Goal: Information Seeking & Learning: Learn about a topic

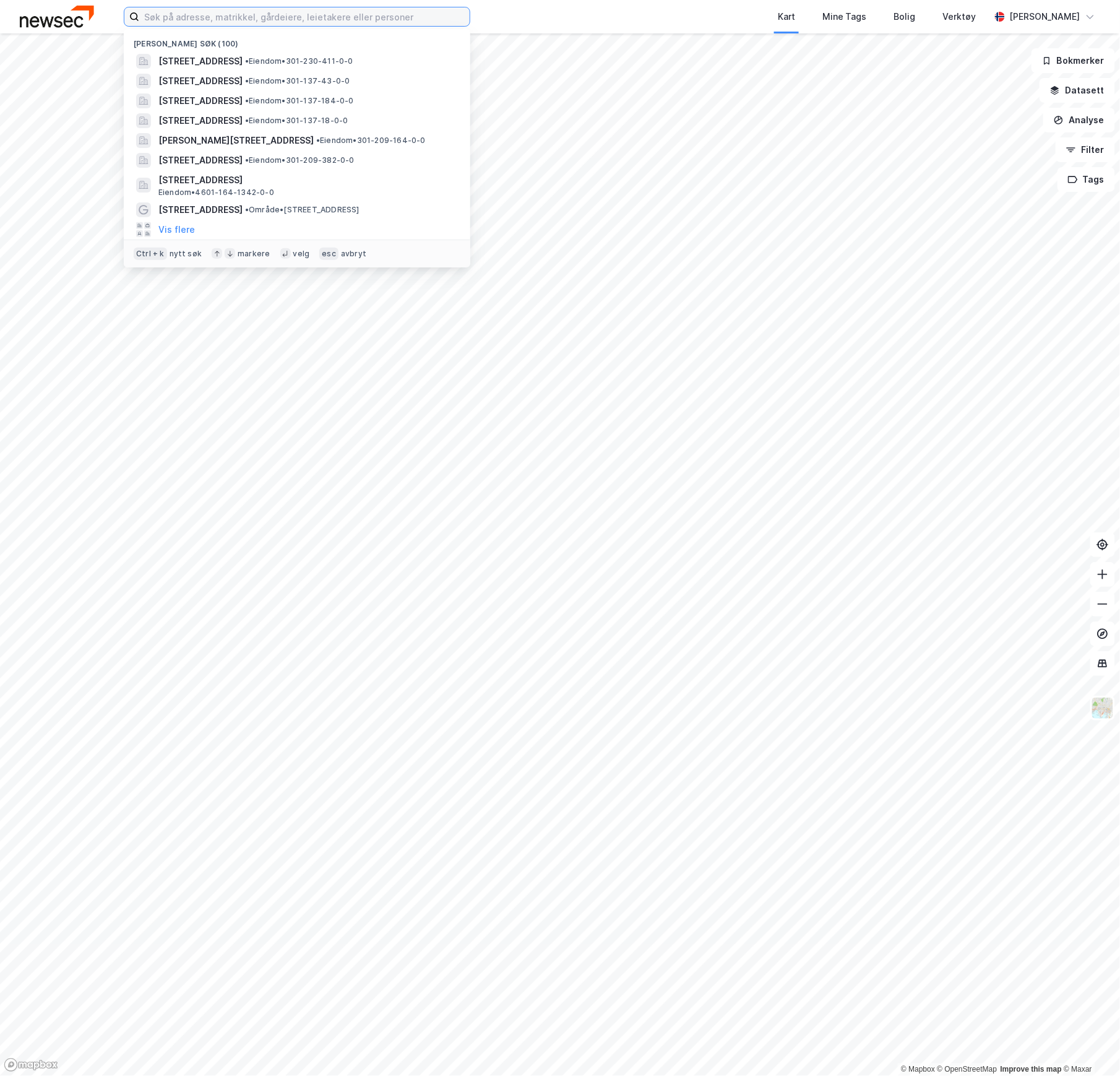
click at [170, 20] on input at bounding box center [304, 16] width 331 height 18
paste input "Grønland 58"
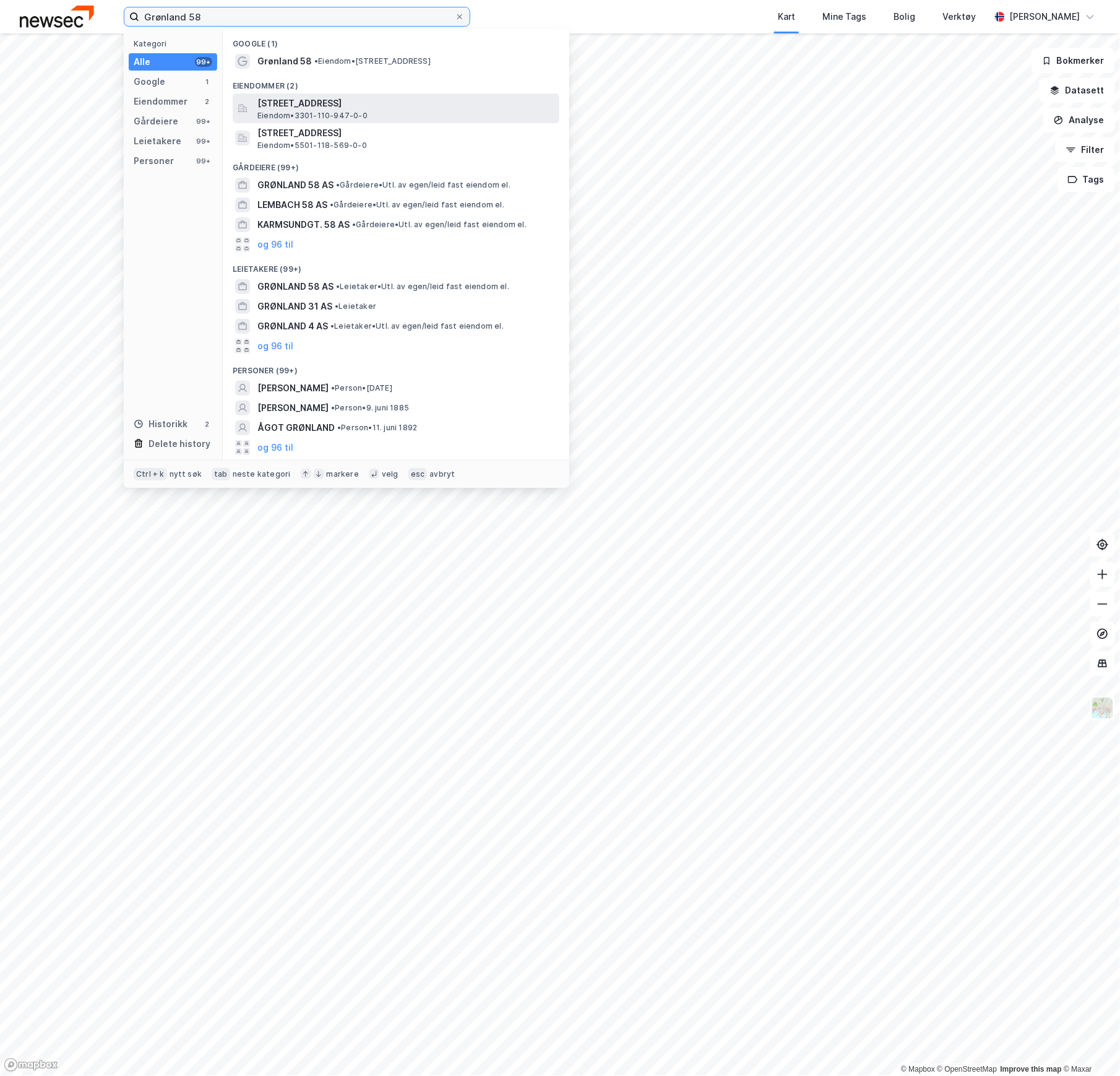
type input "Grønland 58"
click at [322, 112] on span "Eiendom • 3301-110-947-0-0" at bounding box center [313, 115] width 110 height 10
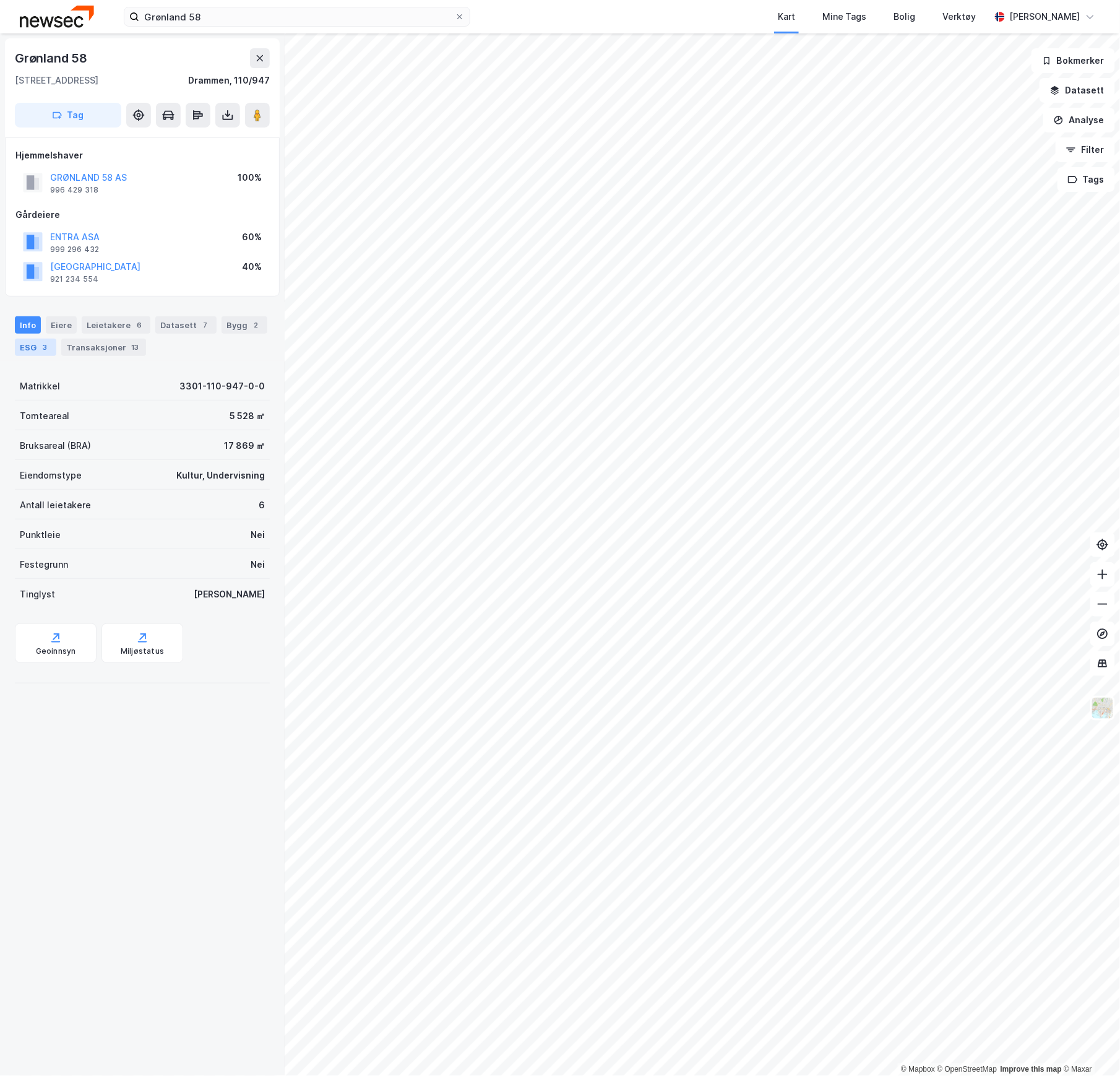
click at [28, 343] on div "ESG 3" at bounding box center [35, 346] width 41 height 17
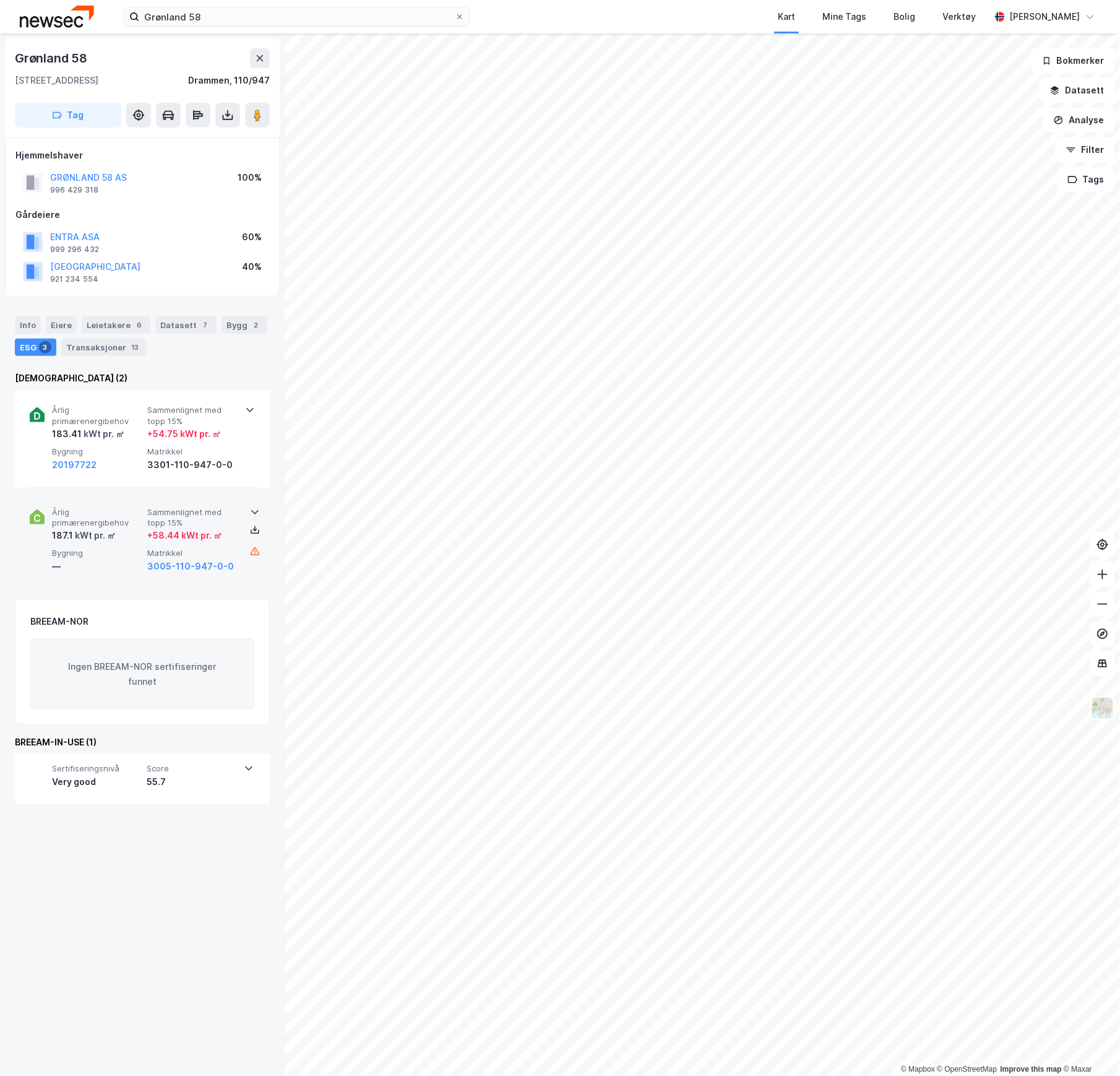
click at [95, 543] on div "Årlig primærenergibehov 187.1 kWt pr. ㎡ Sammenlignet med topp 15% + 58.44 kWt p…" at bounding box center [145, 540] width 186 height 67
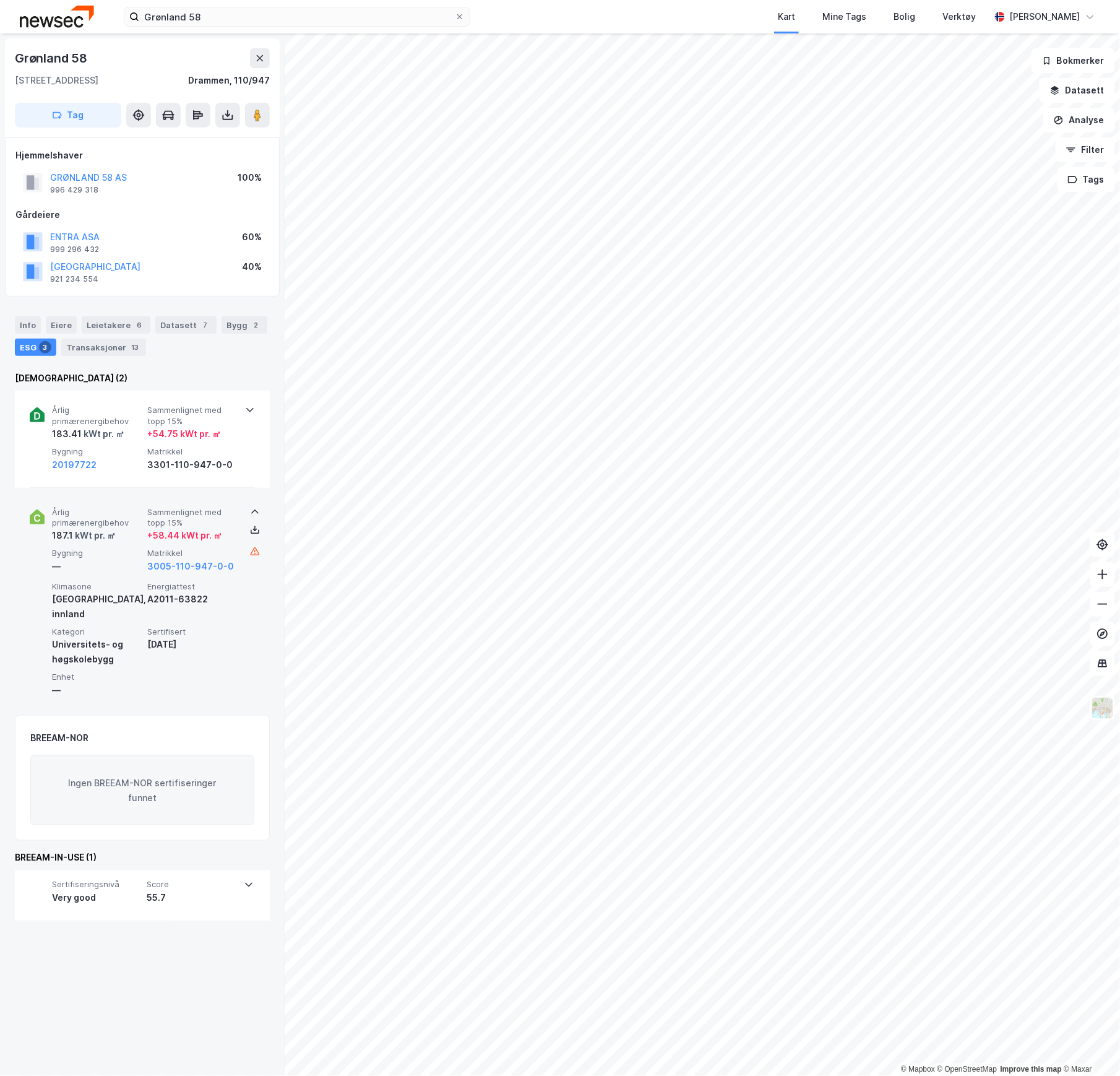
click at [104, 525] on span "Årlig primærenergibehov" at bounding box center [97, 518] width 91 height 22
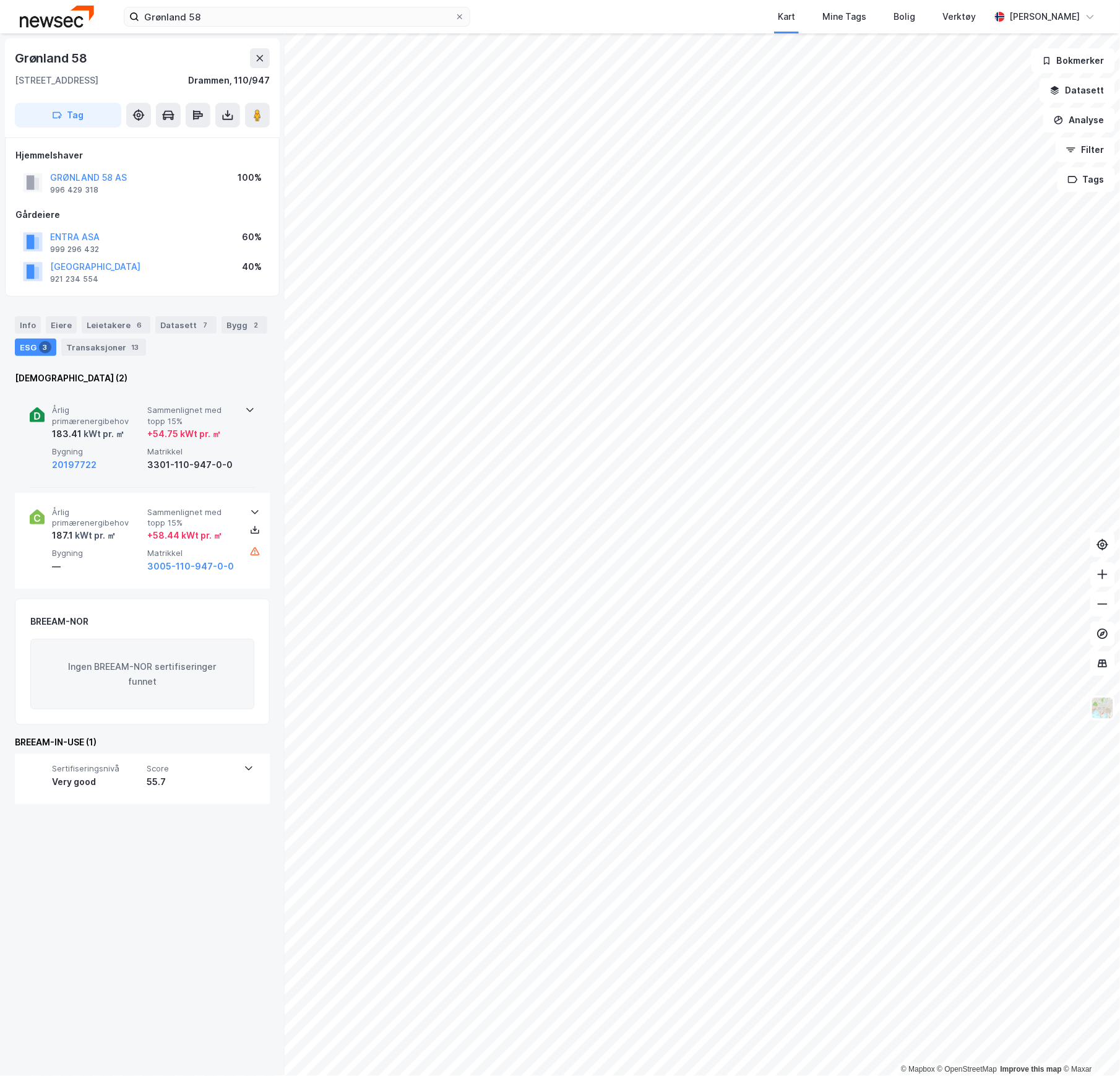
click at [125, 406] on span "Årlig primærenergibehov" at bounding box center [97, 416] width 91 height 22
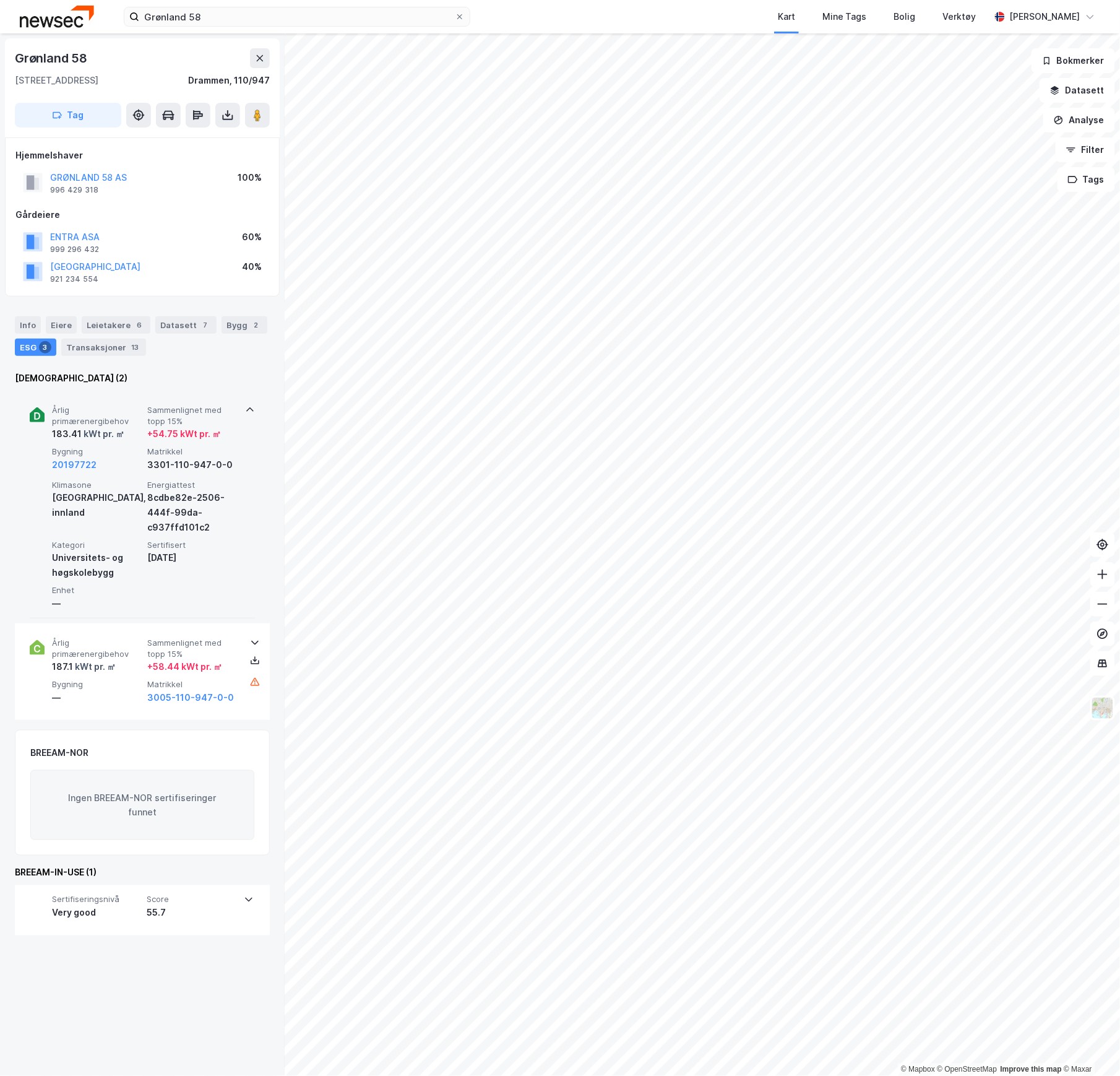
click at [125, 406] on span "Årlig primærenergibehov" at bounding box center [97, 416] width 91 height 22
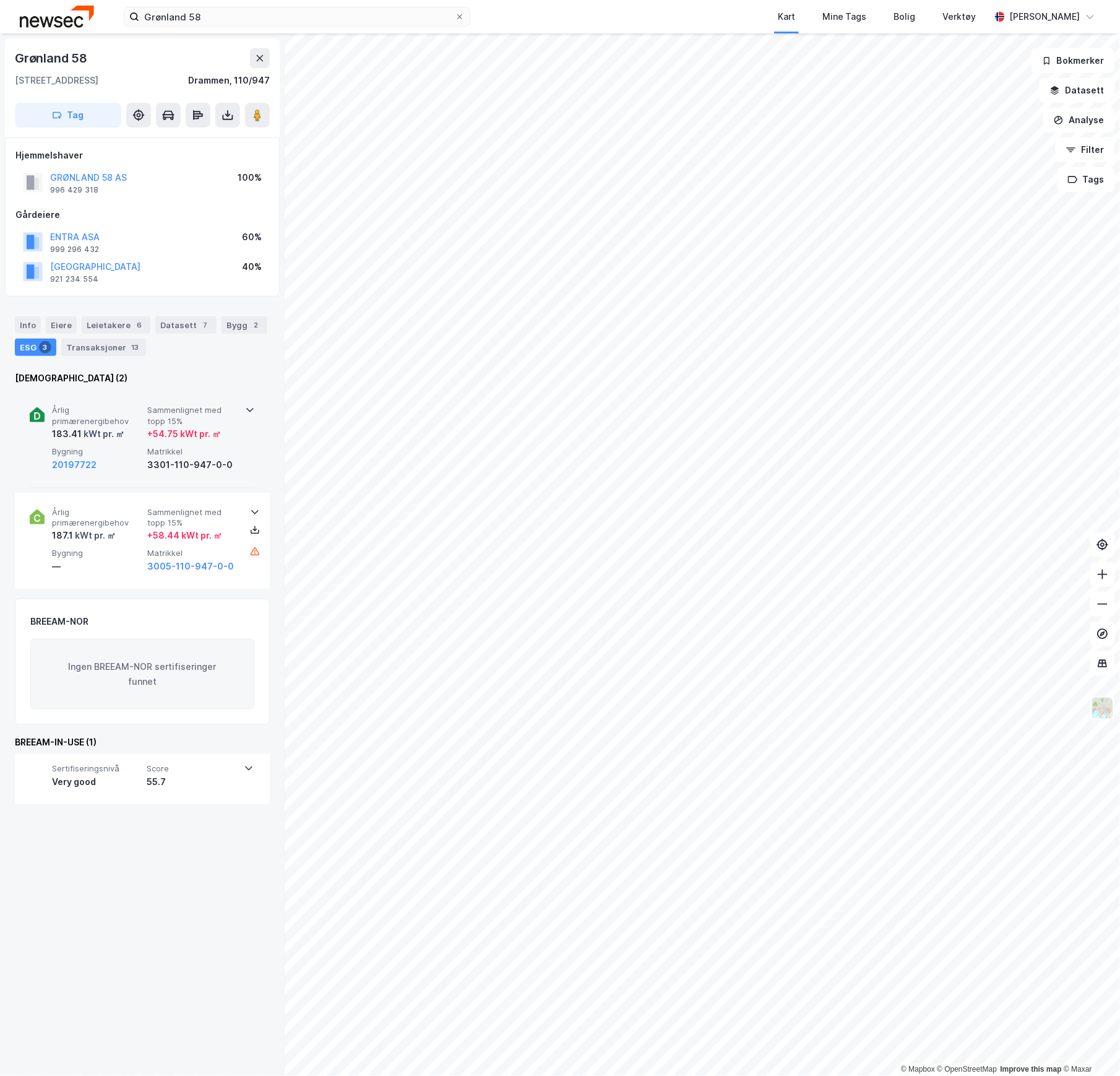
click at [113, 443] on div "Årlig primærenergibehov 183.41 kWt pr. ㎡ Sammenlignet med topp 15% + 54.75 kWt …" at bounding box center [145, 438] width 186 height 67
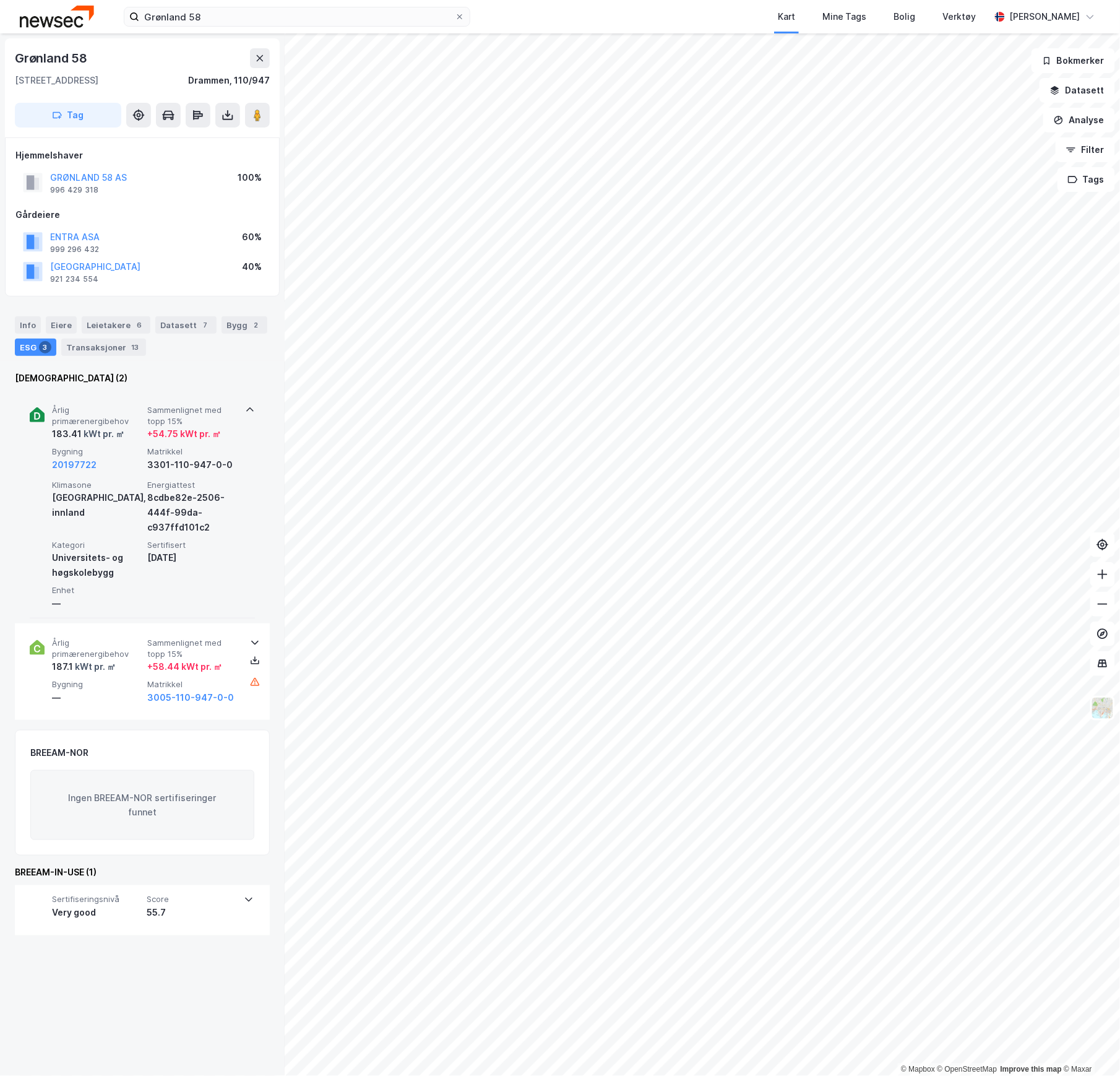
click at [113, 443] on div "Årlig primærenergibehov 183.41 kWt pr. ㎡ Sammenlignet med topp 15% + 54.75 kWt …" at bounding box center [145, 438] width 186 height 67
